Goal: Complete application form: Complete application form

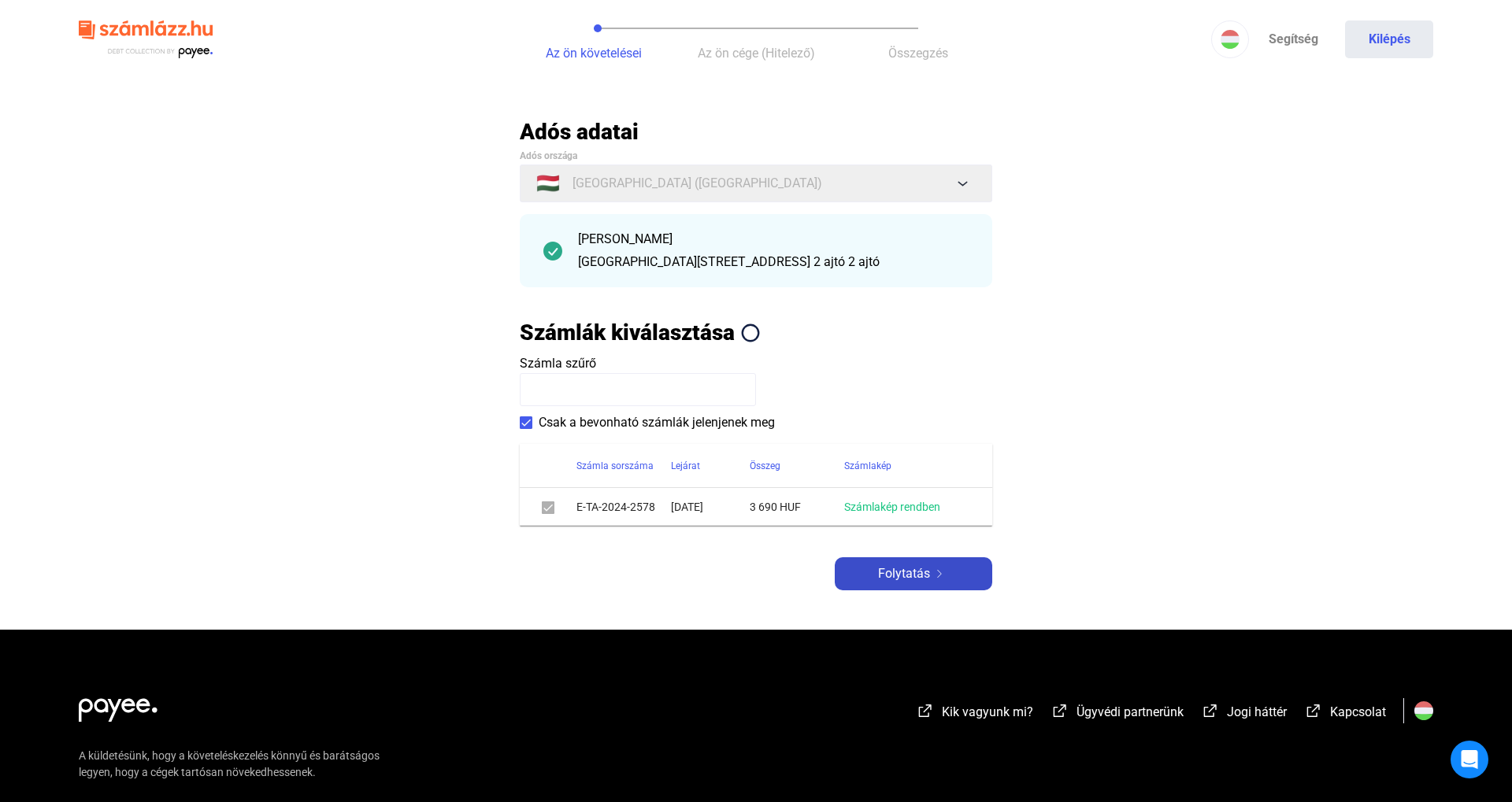
click at [917, 578] on span "Folytatás" at bounding box center [904, 574] width 52 height 19
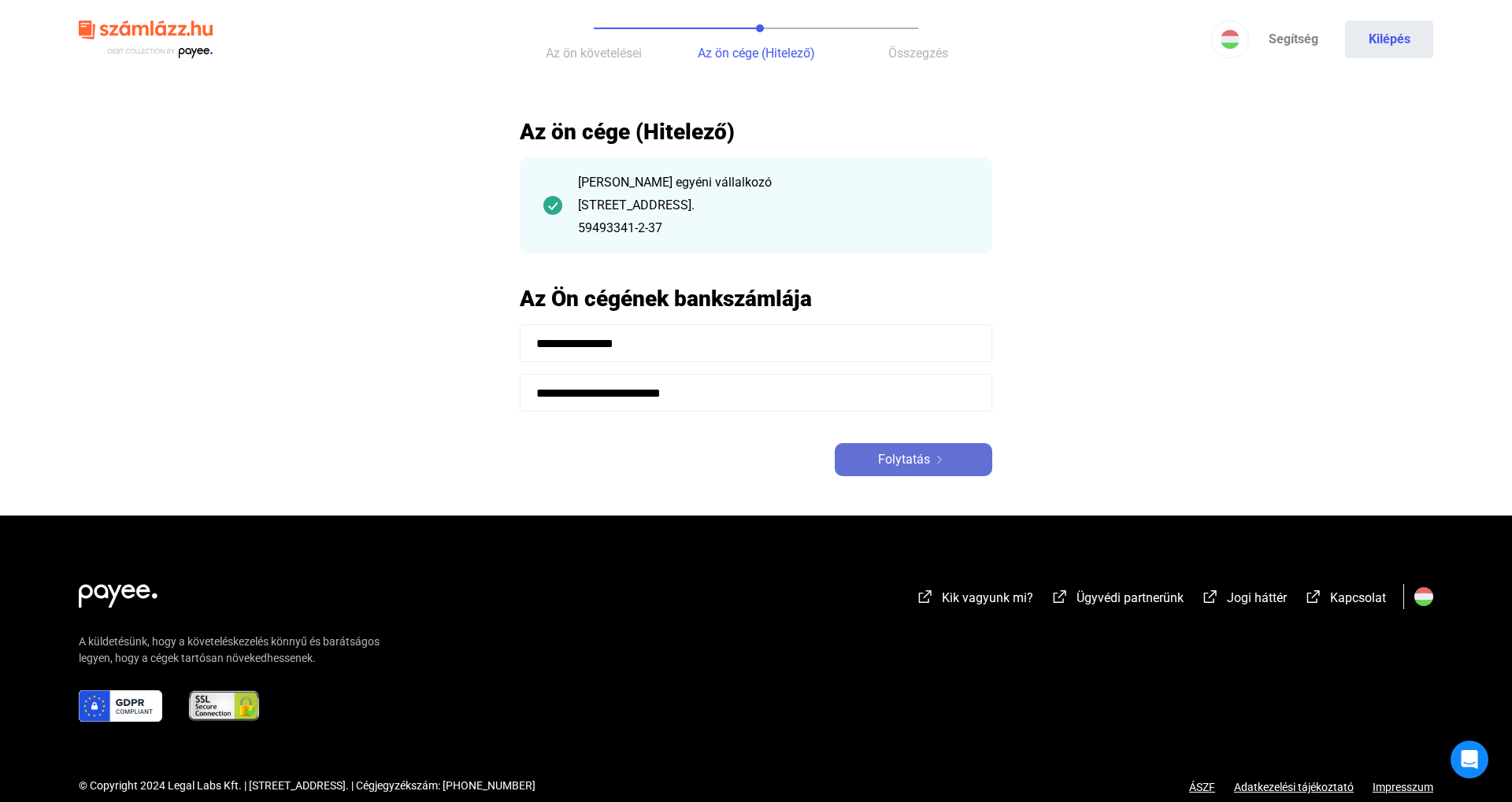
click at [915, 473] on button "Folytatás" at bounding box center [913, 460] width 158 height 33
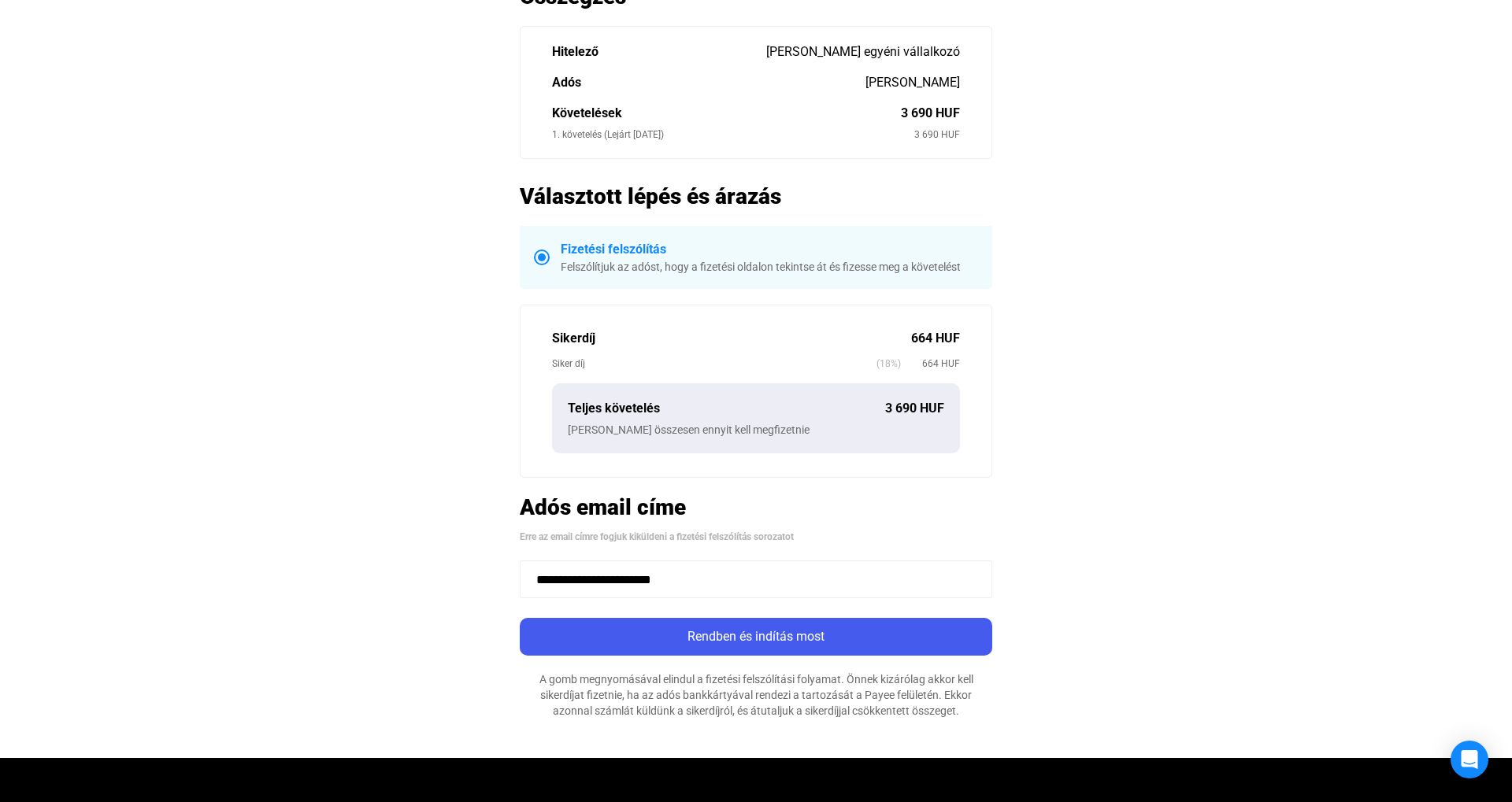
scroll to position [221, 0]
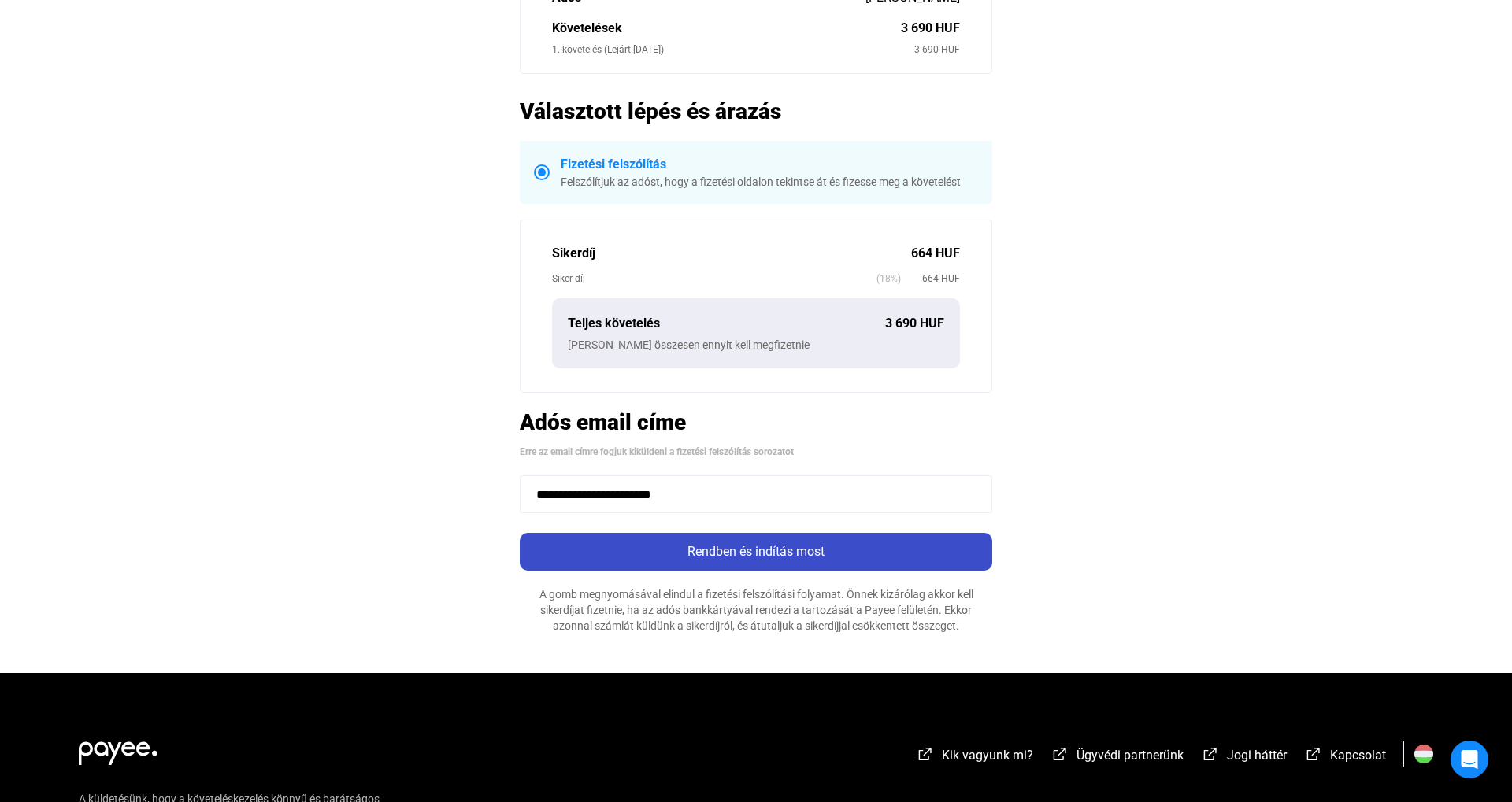
click at [852, 552] on div "Rendben és indítás most" at bounding box center [756, 552] width 463 height 19
